Goal: Transaction & Acquisition: Purchase product/service

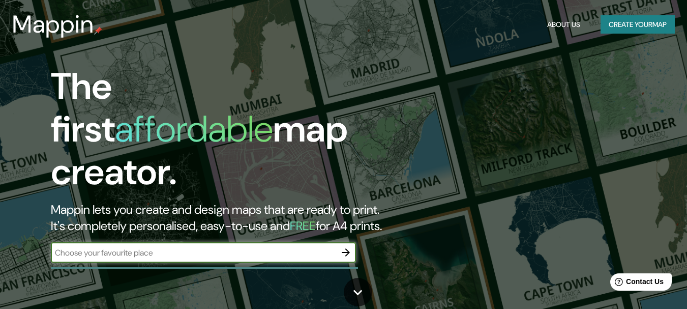
click at [618, 25] on button "Create your map" at bounding box center [638, 24] width 74 height 19
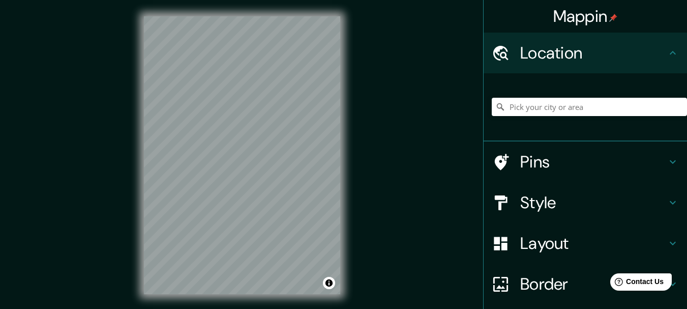
click at [351, 67] on div "© Mapbox © OpenStreetMap Improve this map" at bounding box center [242, 155] width 229 height 310
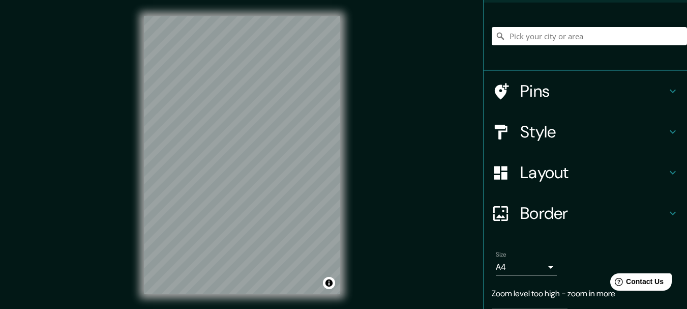
scroll to position [101, 0]
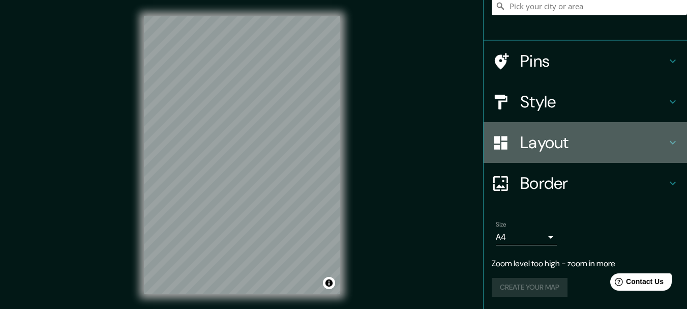
click at [565, 141] on h4 "Layout" at bounding box center [593, 142] width 147 height 20
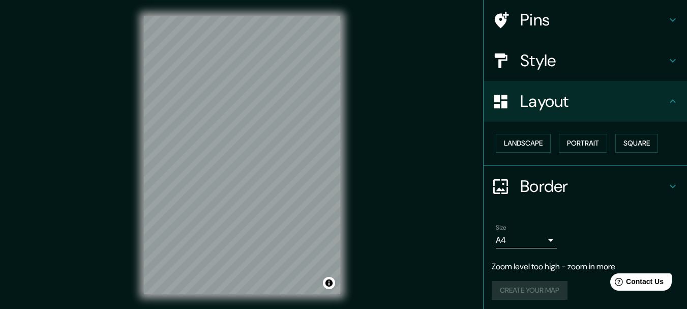
scroll to position [75, 0]
click at [566, 139] on button "Portrait" at bounding box center [583, 143] width 48 height 19
click at [537, 148] on button "Landscape" at bounding box center [523, 143] width 55 height 19
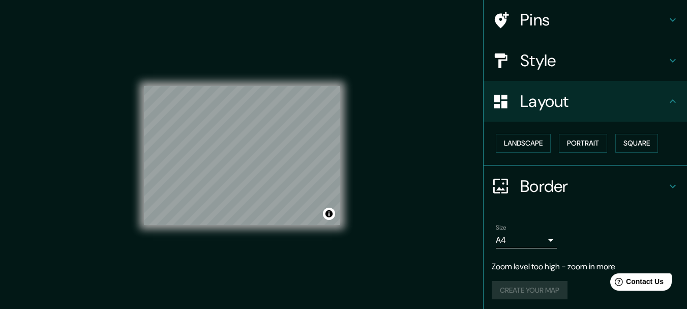
click at [218, 236] on div "© Mapbox © OpenStreetMap Improve this map" at bounding box center [242, 155] width 196 height 278
click at [245, 237] on div "© Mapbox © OpenStreetMap Improve this map" at bounding box center [242, 155] width 196 height 278
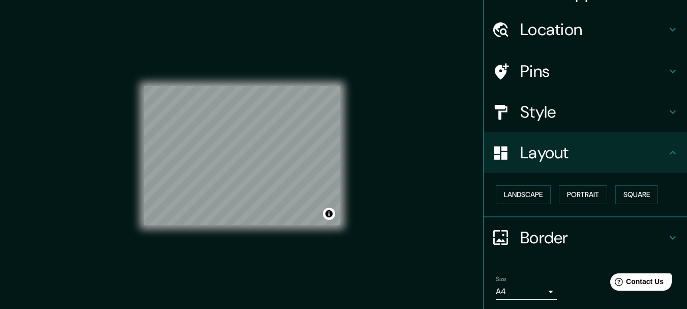
scroll to position [0, 0]
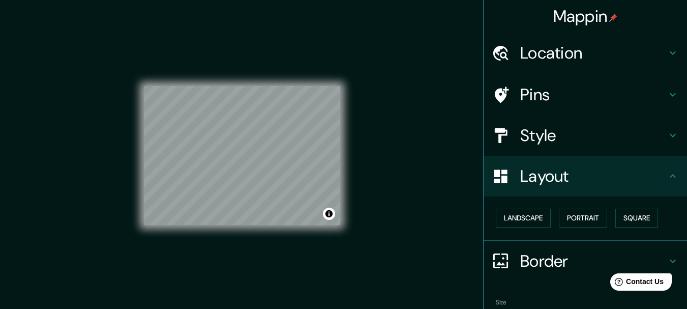
click at [554, 47] on h4 "Location" at bounding box center [593, 53] width 147 height 20
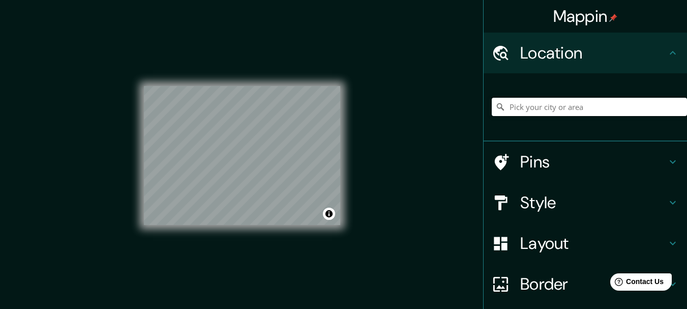
click at [549, 106] on input "Pick your city or area" at bounding box center [589, 107] width 195 height 18
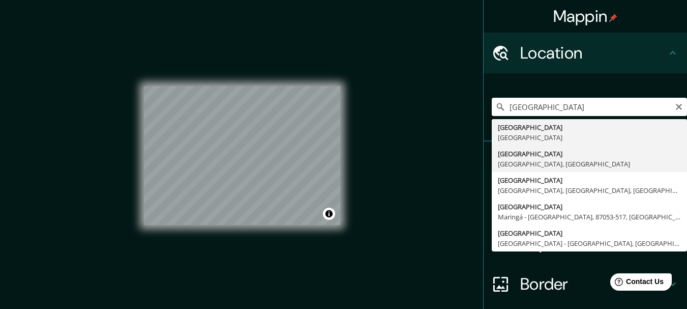
type input "[GEOGRAPHIC_DATA], [GEOGRAPHIC_DATA], [GEOGRAPHIC_DATA]"
